Goal: Task Accomplishment & Management: Complete application form

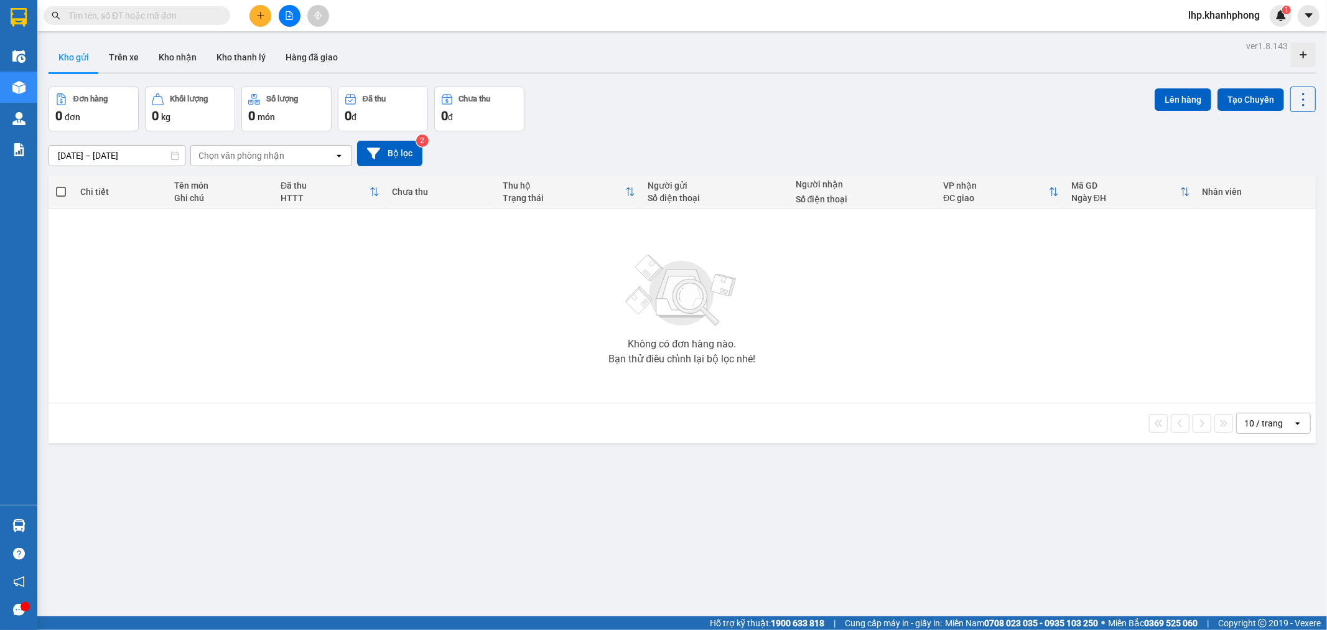
click at [196, 21] on input "text" at bounding box center [141, 16] width 147 height 14
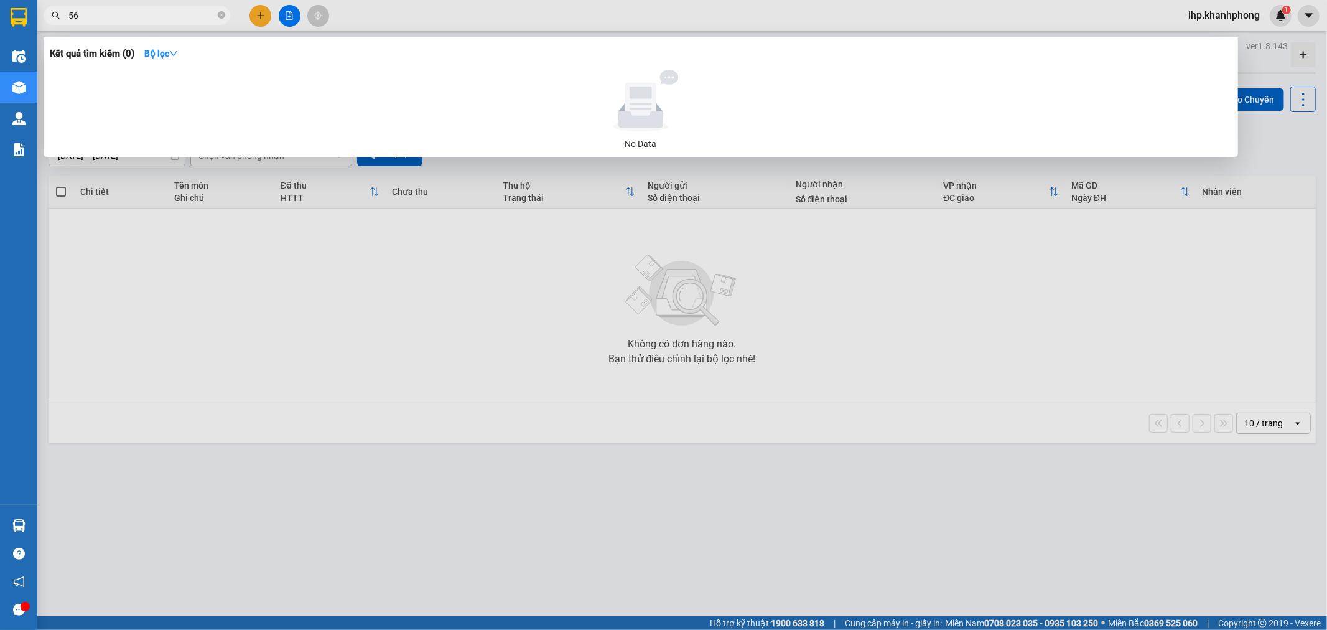
type input "568"
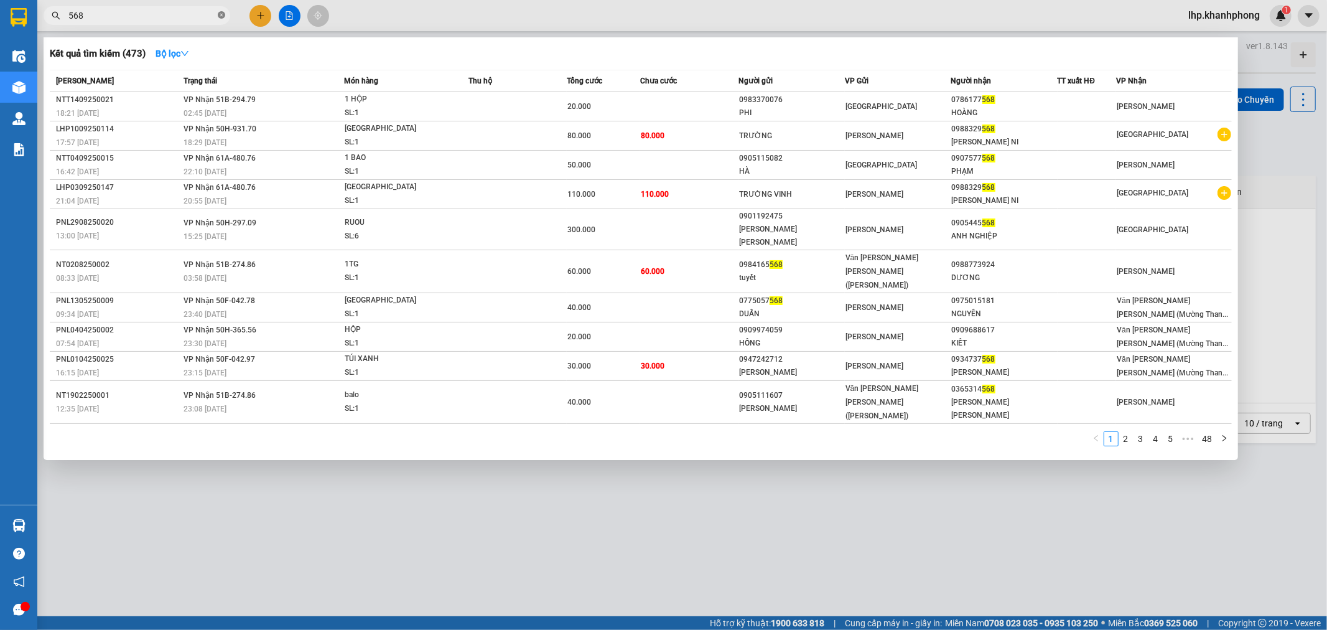
click at [222, 15] on icon "close-circle" at bounding box center [221, 14] width 7 height 7
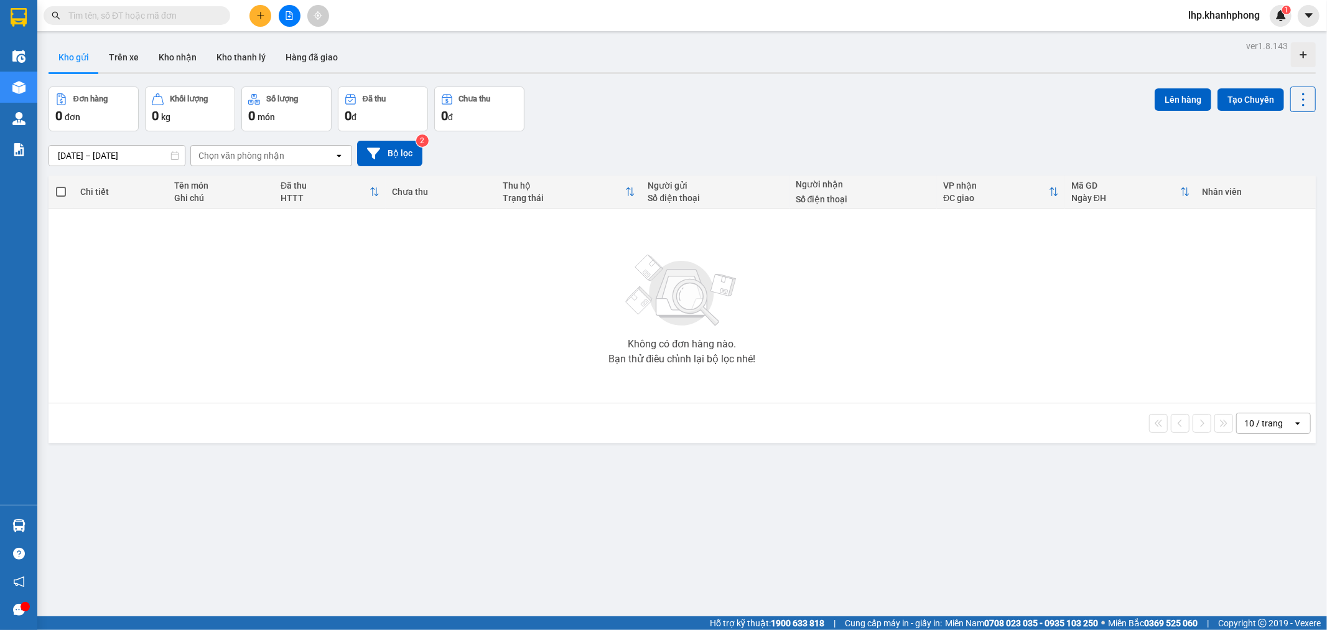
click at [172, 16] on input "text" at bounding box center [141, 16] width 147 height 14
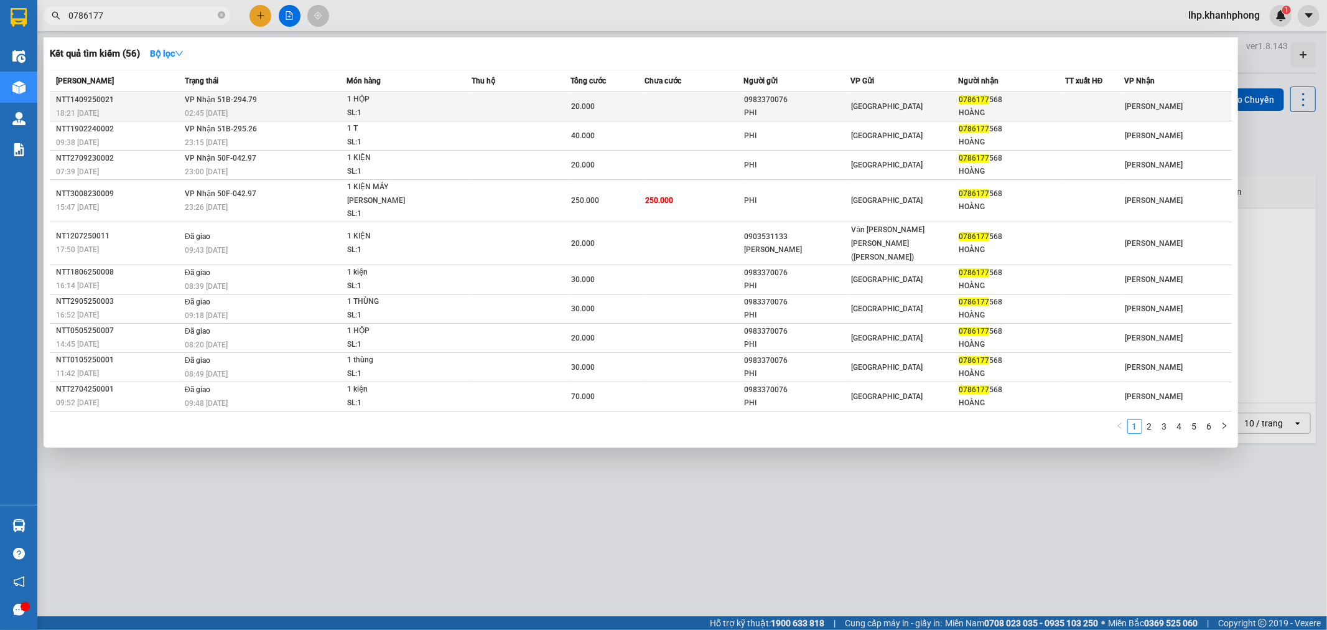
type input "0786177"
click at [384, 102] on div "1 HỘP" at bounding box center [393, 100] width 93 height 14
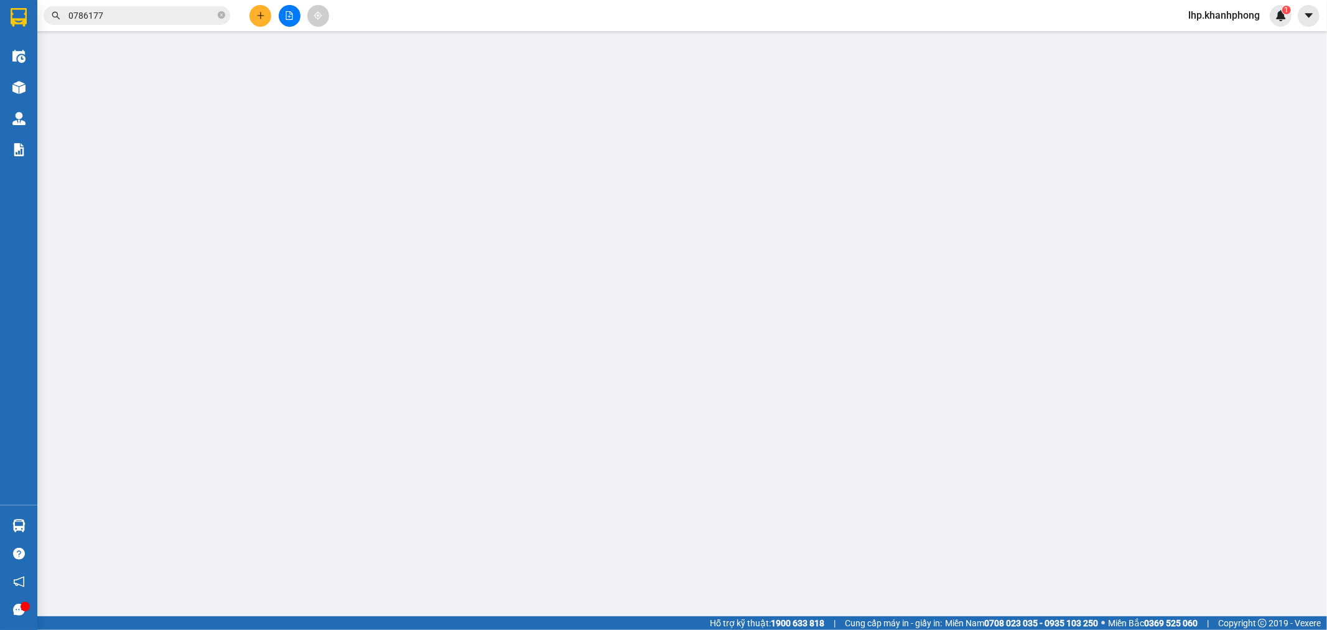
type input "0983370076"
type input "PHI"
type input "0786177568"
type input "HOÀNG"
type input "20.000"
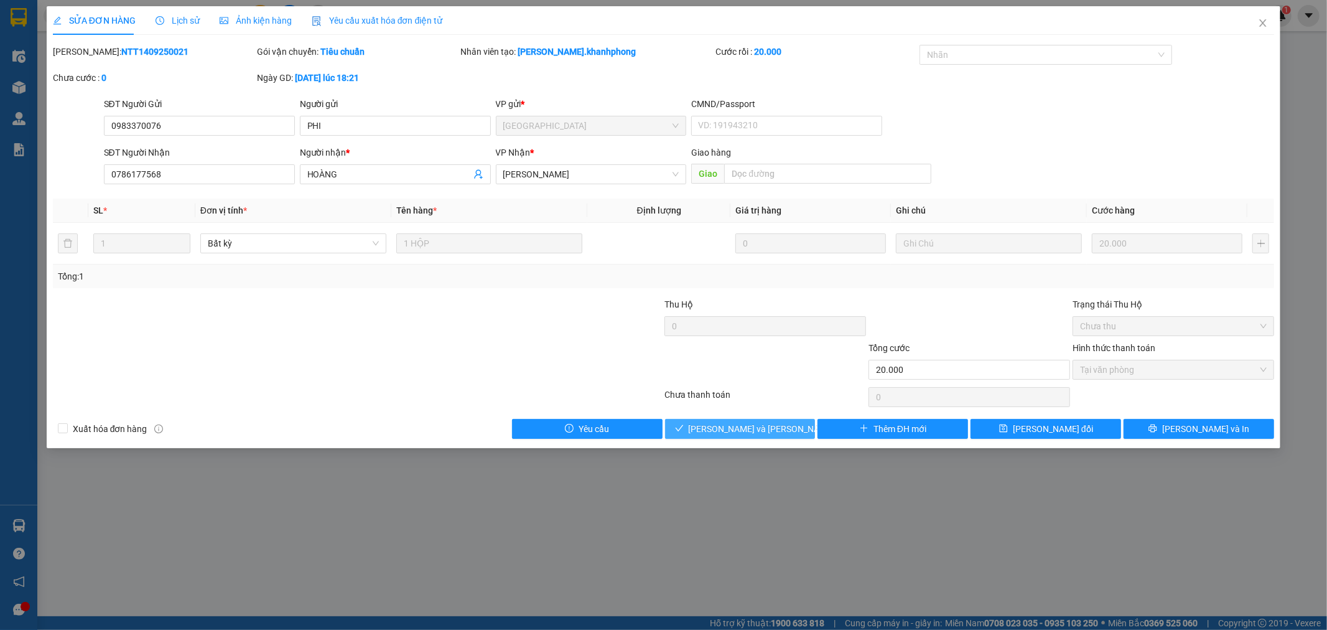
click at [735, 431] on span "[PERSON_NAME] và [PERSON_NAME] hàng" at bounding box center [773, 429] width 168 height 14
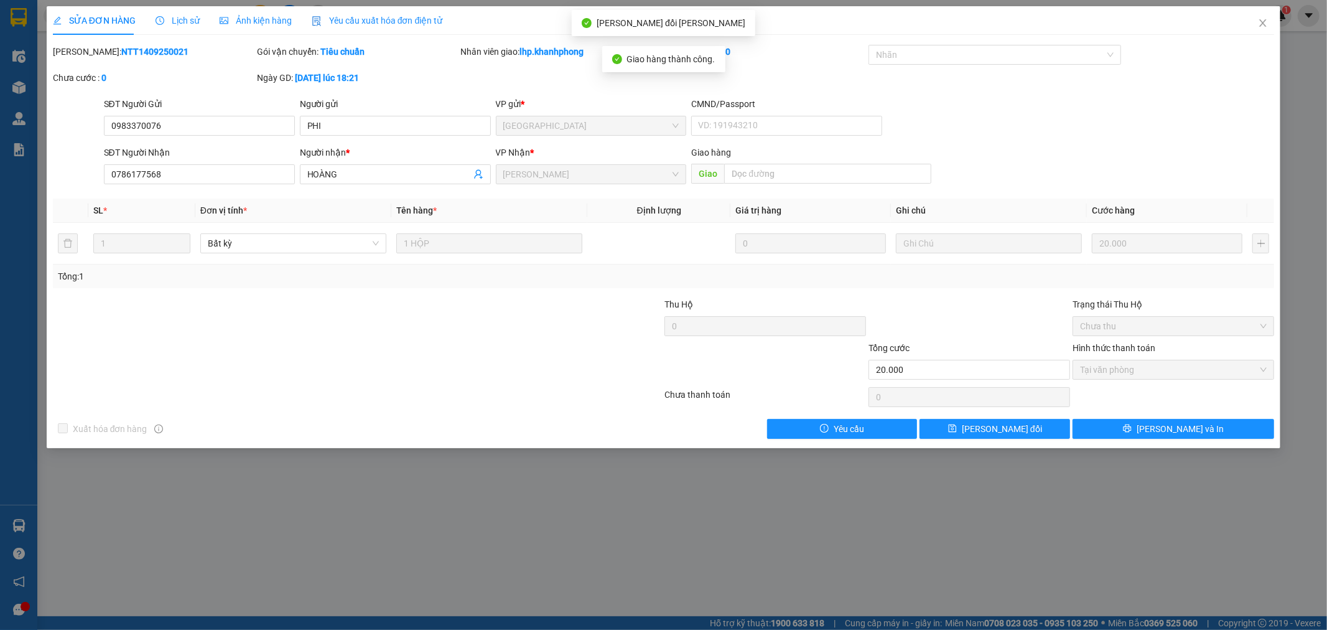
drag, startPoint x: 525, startPoint y: 385, endPoint x: 518, endPoint y: 386, distance: 7.1
click at [521, 385] on div at bounding box center [358, 397] width 612 height 25
